Goal: Check status: Check status

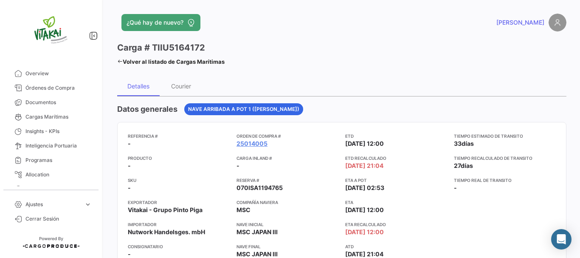
click at [135, 62] on link "Volver al listado de Cargas Marítimas" at bounding box center [170, 62] width 107 height 12
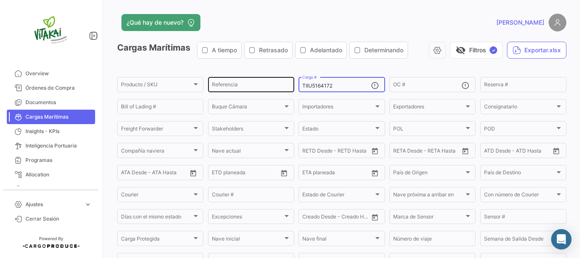
drag, startPoint x: 333, startPoint y: 86, endPoint x: 280, endPoint y: 87, distance: 53.1
click at [0, 0] on div "Producto / SKU Producto / SKU Referencia TIIU5164172 Carga # OC # Reserva # Bil…" at bounding box center [0, 0] width 0 height 0
paste input "CAAU4070561"
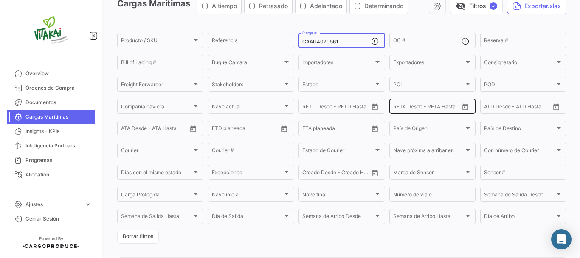
scroll to position [126, 0]
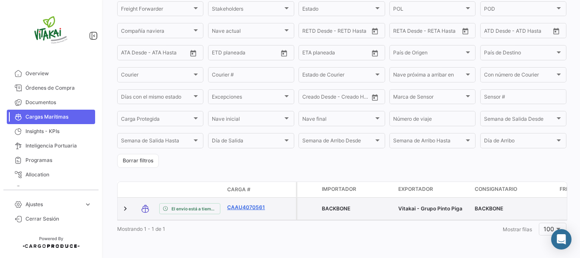
type input "CAAU4070561"
click at [254, 203] on link "CAAU4070561" at bounding box center [249, 207] width 44 height 8
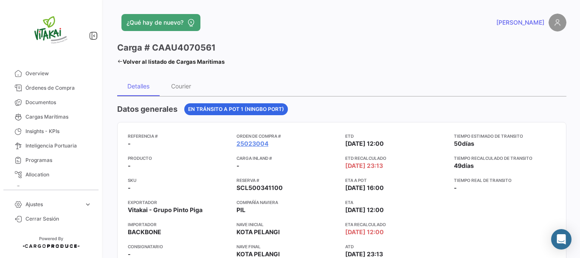
scroll to position [42, 0]
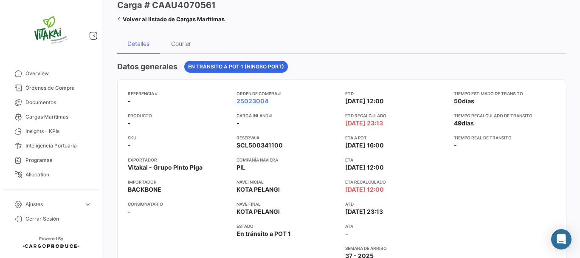
click at [142, 19] on link "Volver al listado de Cargas Marítimas" at bounding box center [170, 19] width 107 height 12
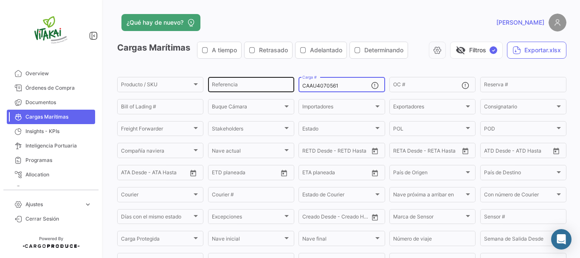
drag, startPoint x: 338, startPoint y: 83, endPoint x: 271, endPoint y: 88, distance: 67.2
click at [0, 0] on div "Producto / SKU Producto / SKU Referencia CAAU4070561 Carga # OC # Reserva # Bil…" at bounding box center [0, 0] width 0 height 0
paste input "FBIU5233786"
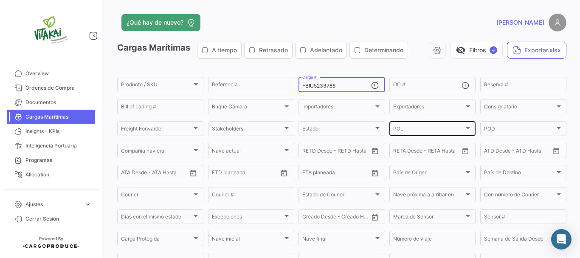
type input "FBIU5233786"
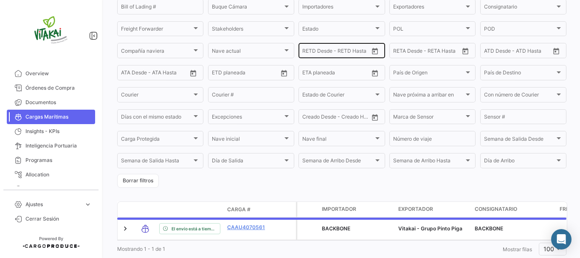
scroll to position [126, 0]
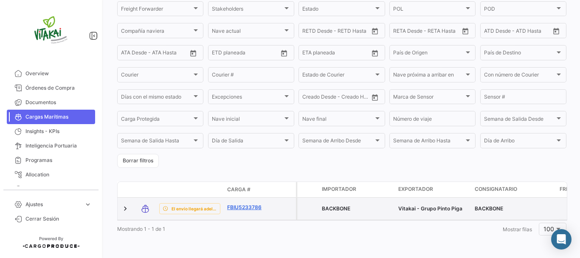
click at [245, 203] on link "FBIU5233786" at bounding box center [249, 207] width 44 height 8
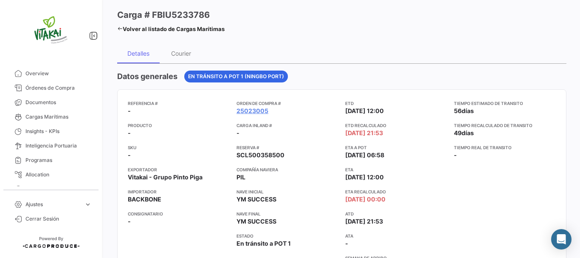
scroll to position [42, 0]
